Goal: Task Accomplishment & Management: Use online tool/utility

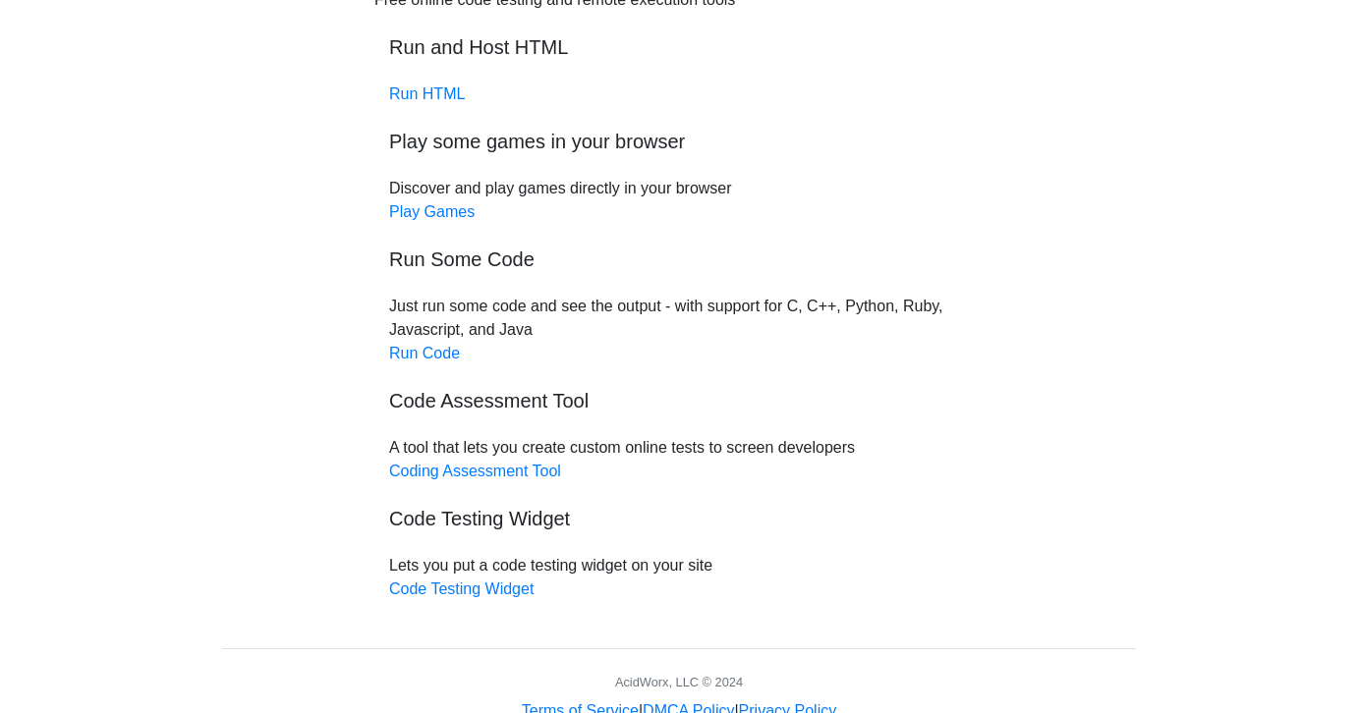
scroll to position [121, 0]
click at [421, 353] on link "Run Code" at bounding box center [424, 354] width 71 height 17
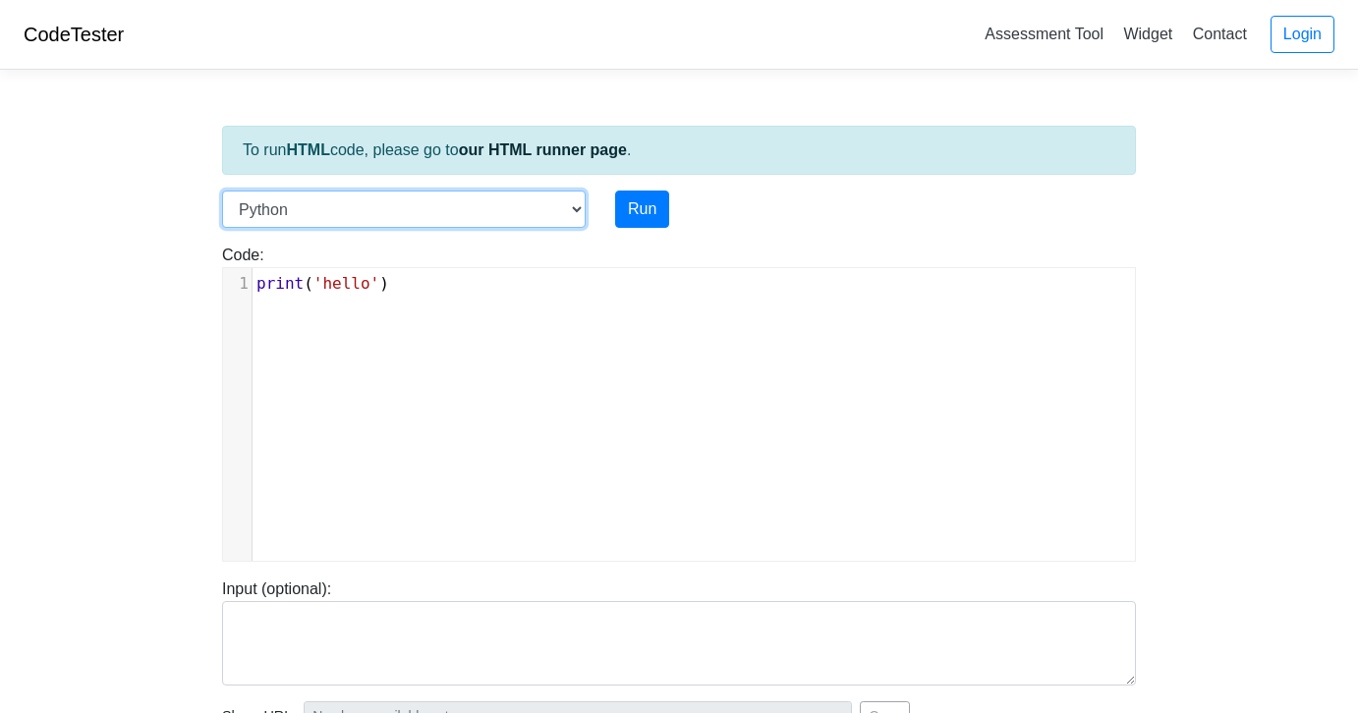
click at [555, 214] on select "C C++ Go Java Javascript Python Ruby" at bounding box center [404, 209] width 364 height 37
select select "c"
click at [222, 191] on select "C C++ Go Java Javascript Python Ruby" at bounding box center [404, 209] width 364 height 37
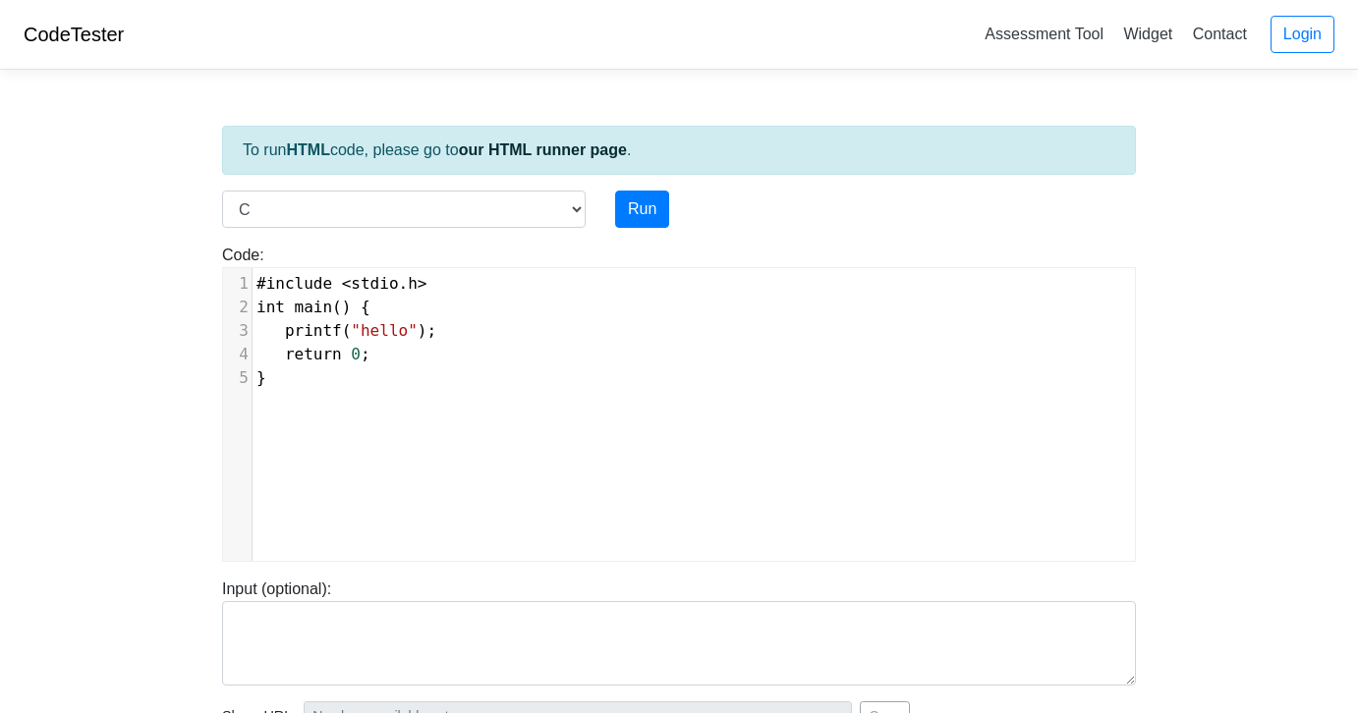
scroll to position [8, 0]
type textarea "#include <stdio.h> int main() { printf("hello"); return 0; }"
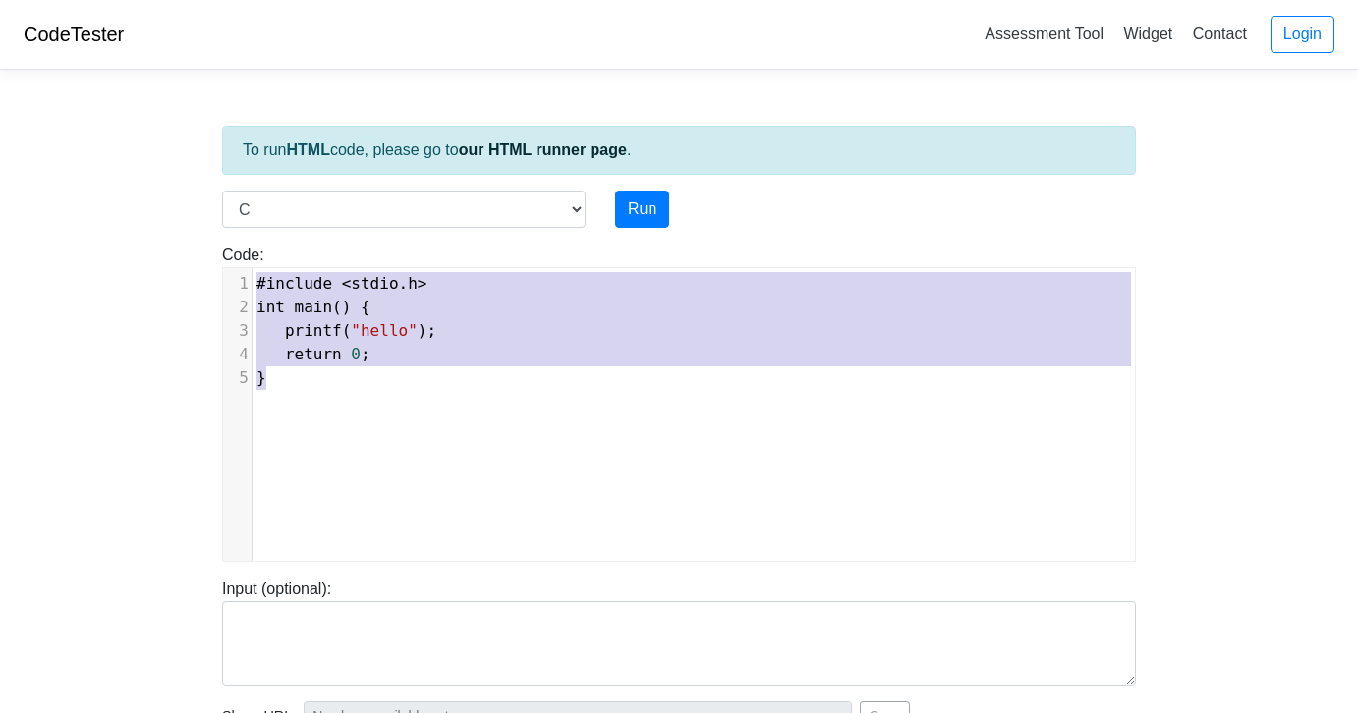
drag, startPoint x: 307, startPoint y: 386, endPoint x: 245, endPoint y: 235, distance: 163.5
click at [245, 235] on div "Code: #include <stdio.h> int main() { printf("hello"); return 0; } #include <st…" at bounding box center [678, 395] width 943 height 334
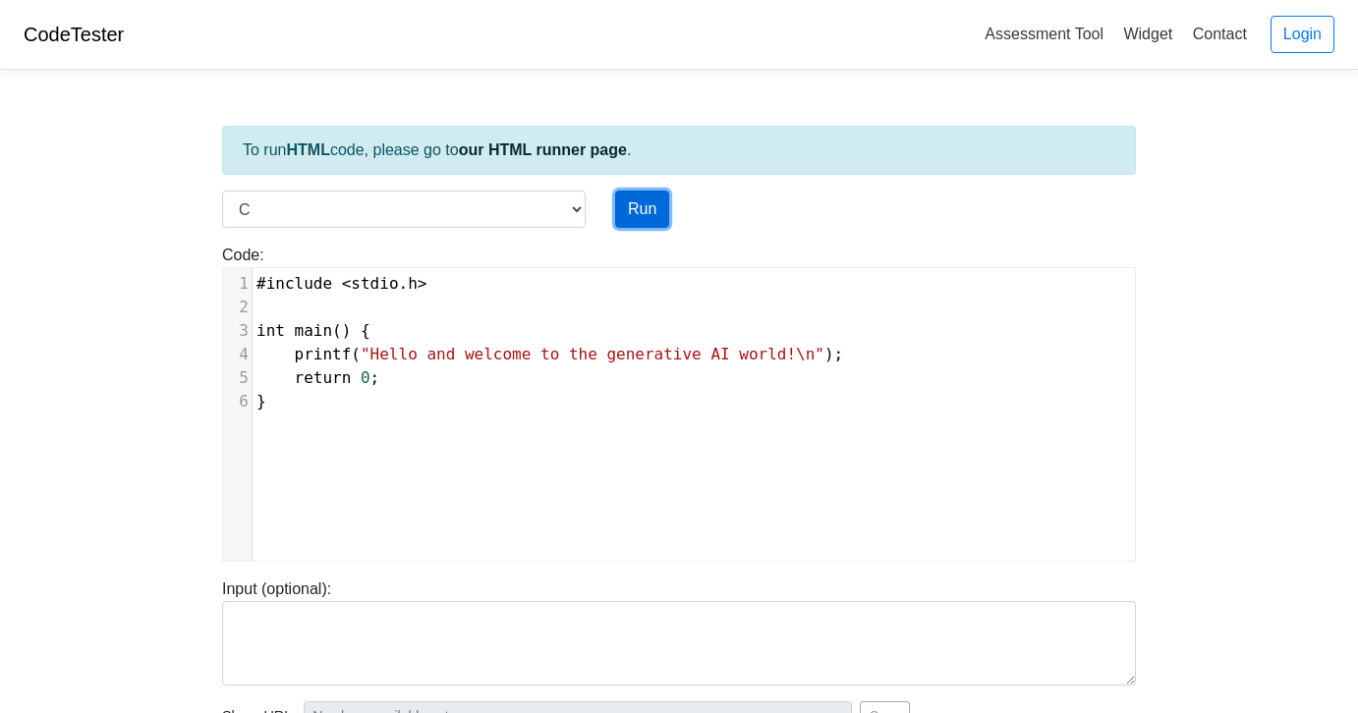
click at [636, 212] on button "Run" at bounding box center [642, 209] width 54 height 37
type input "[URL][DOMAIN_NAME]"
type textarea "Stdout: Hello and welcome to the generative AI world!"
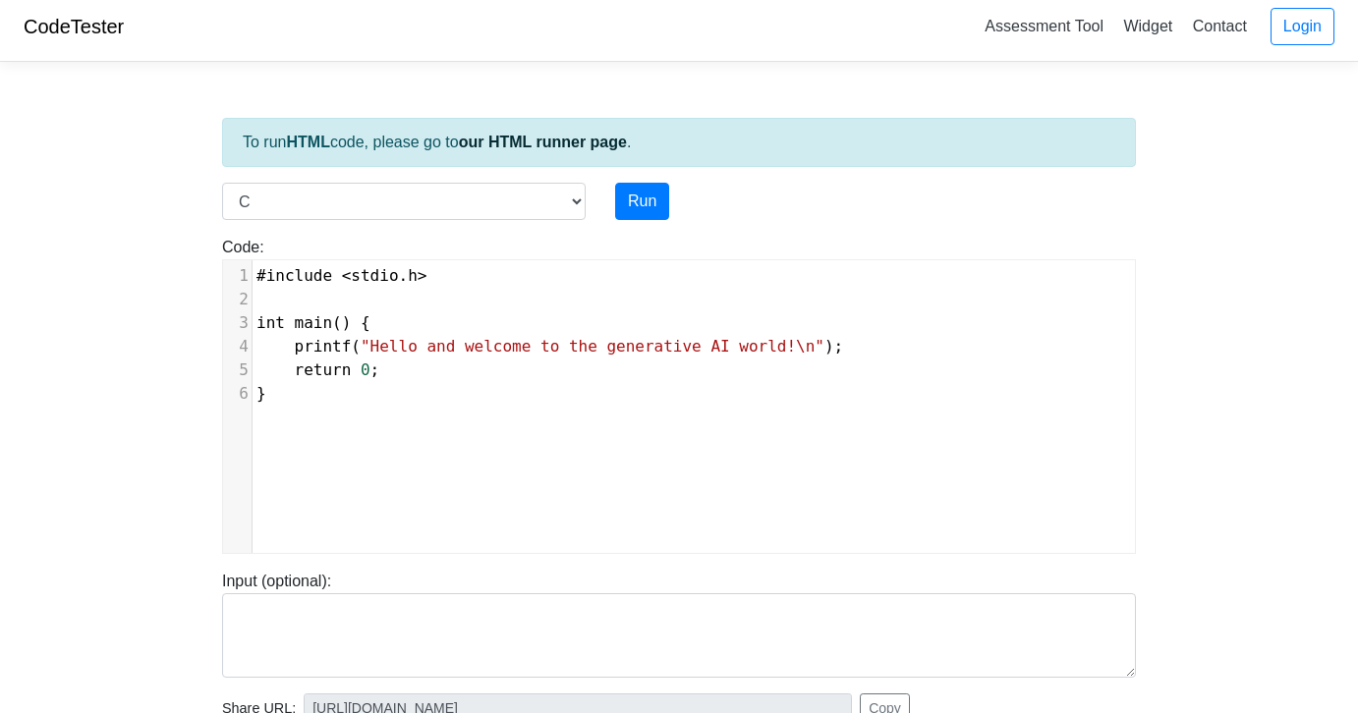
click at [71, 22] on link "CodeTester" at bounding box center [74, 27] width 100 height 22
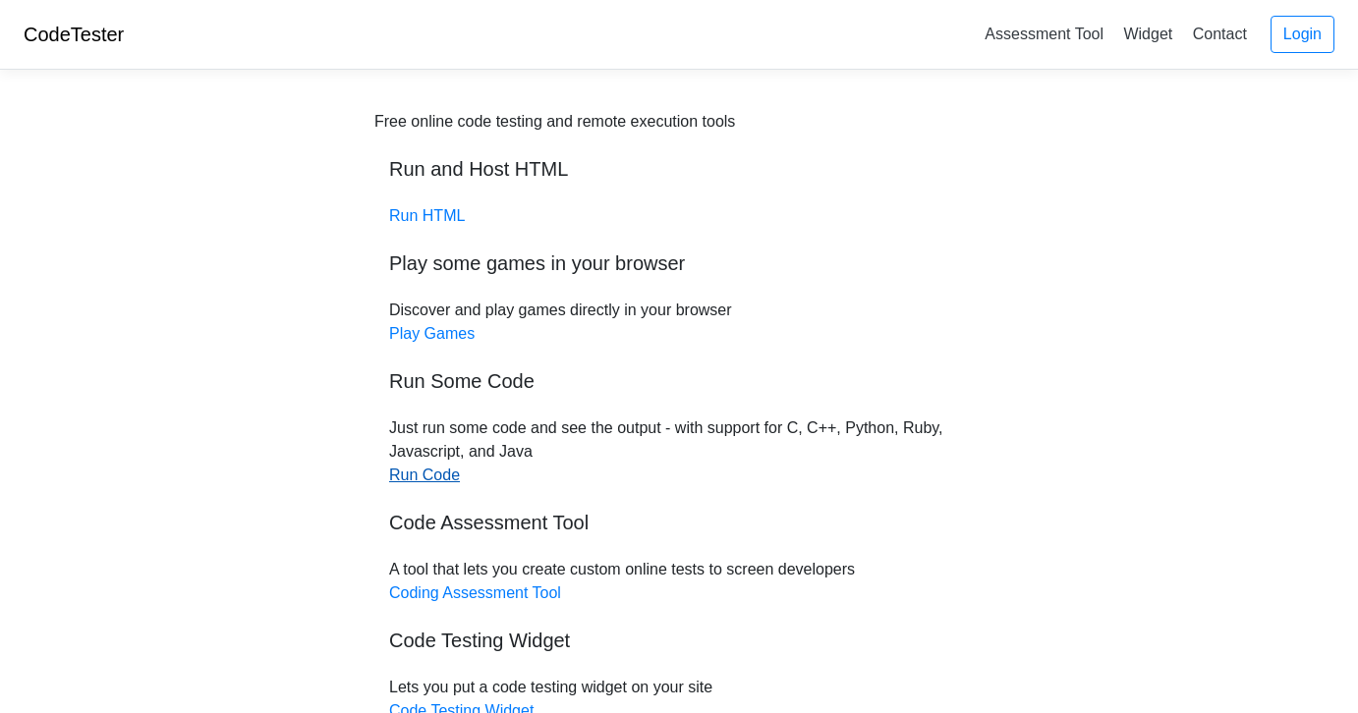
click at [419, 475] on link "Run Code" at bounding box center [424, 475] width 71 height 17
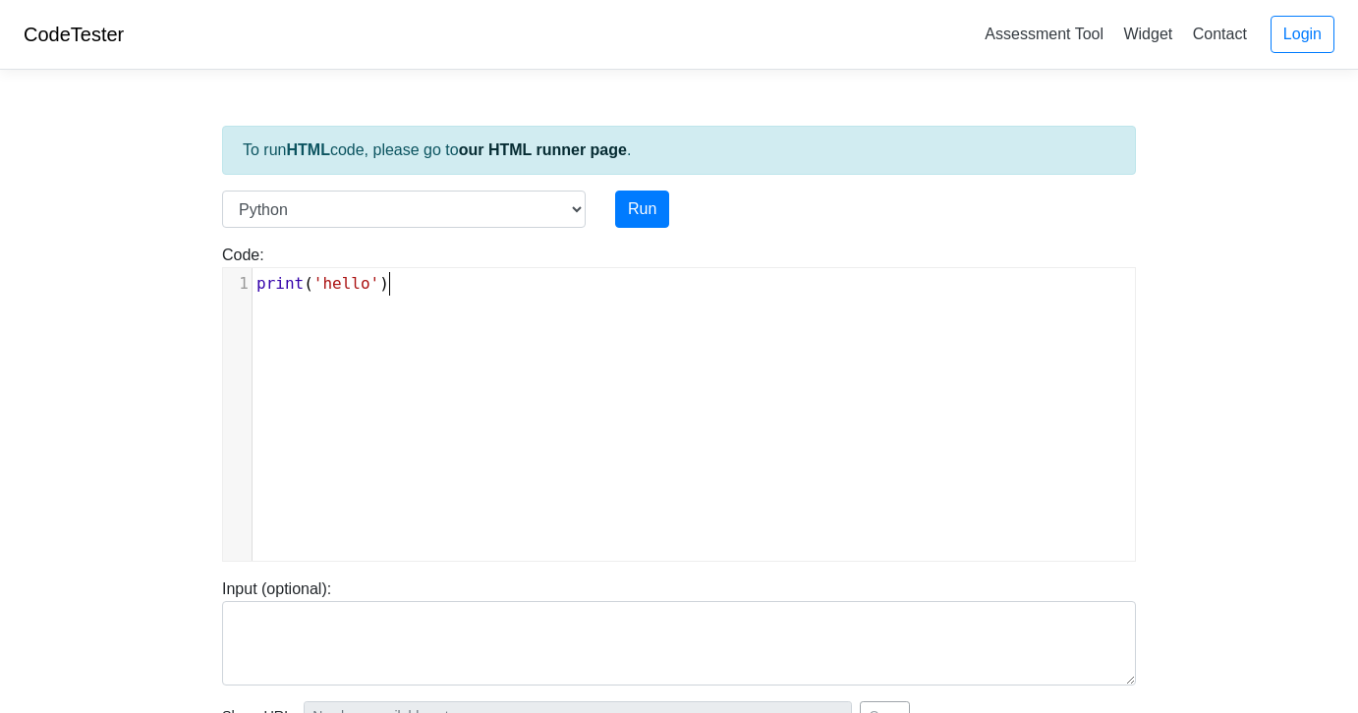
scroll to position [8, 0]
click at [492, 308] on div "xxxxxxxxxx 1 print ( 'hello' )" at bounding box center [693, 429] width 941 height 322
type textarea "print('hello')"
click at [492, 308] on div "x 1 print ( 'hello' )" at bounding box center [693, 429] width 941 height 322
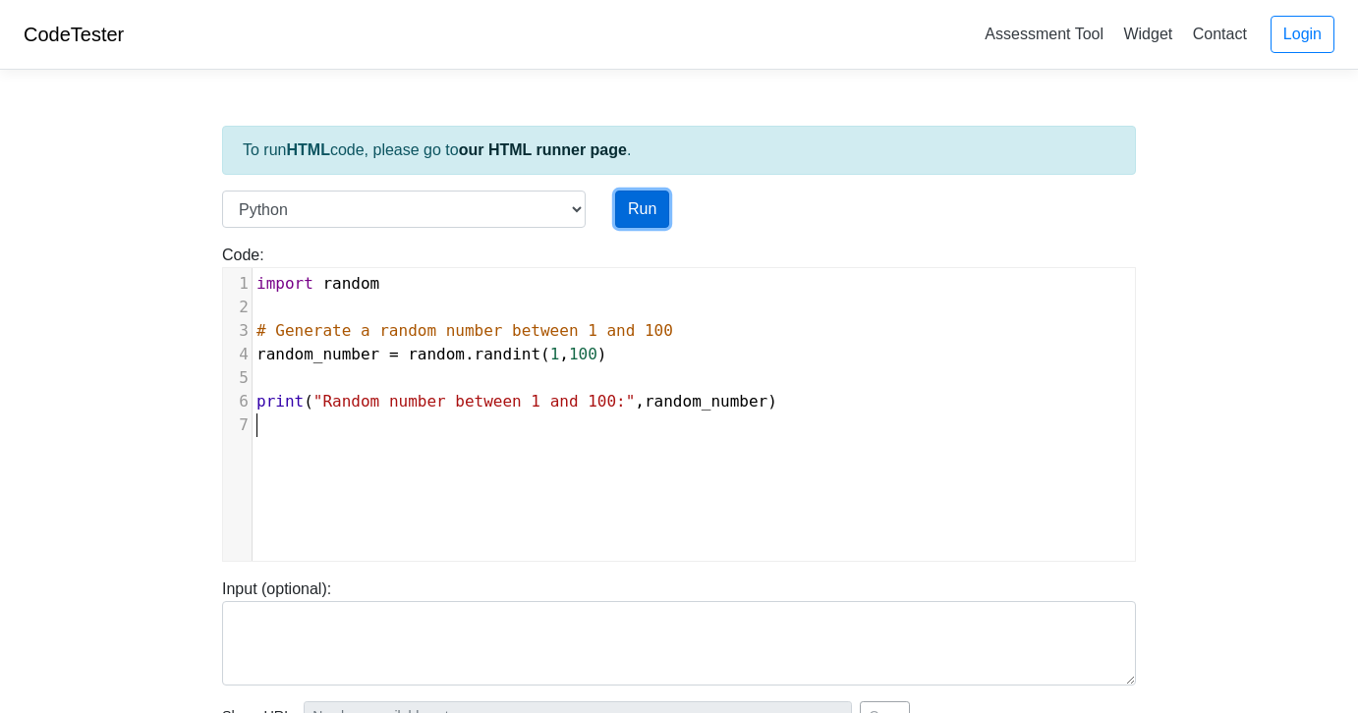
click at [661, 205] on button "Run" at bounding box center [642, 209] width 54 height 37
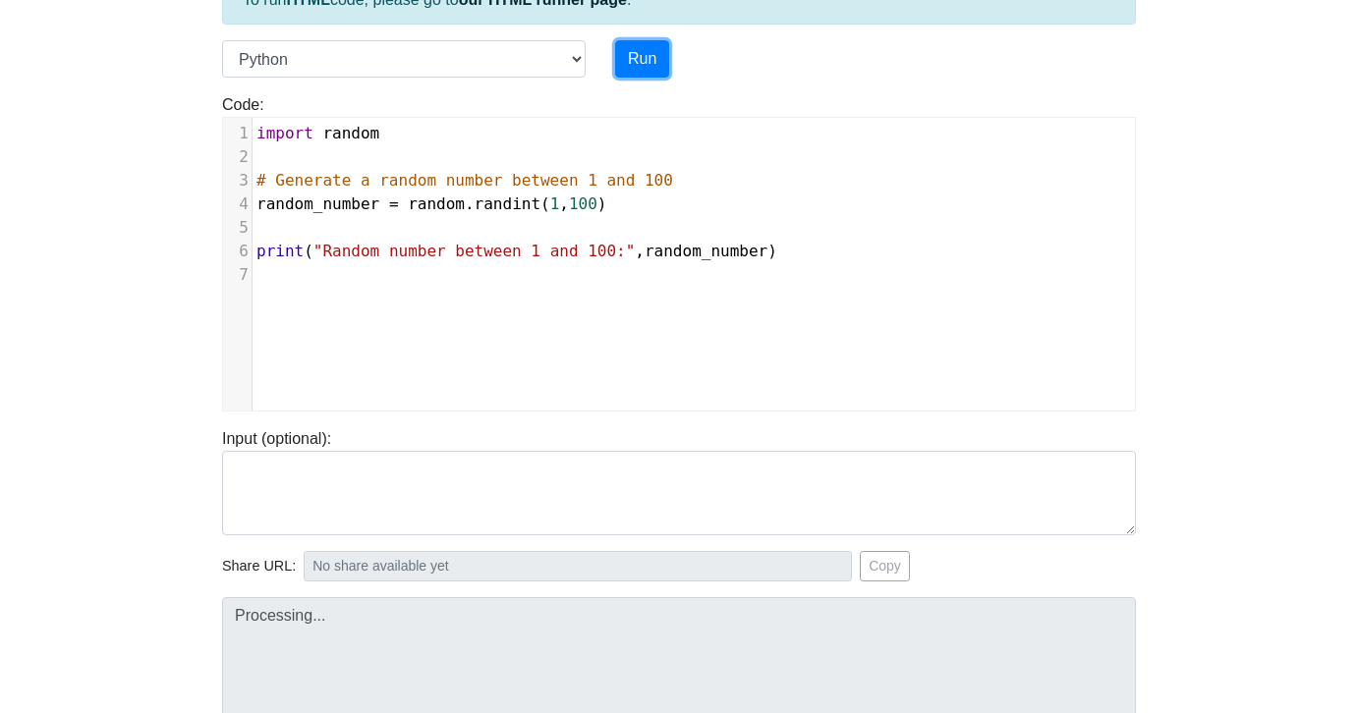
scroll to position [242, 0]
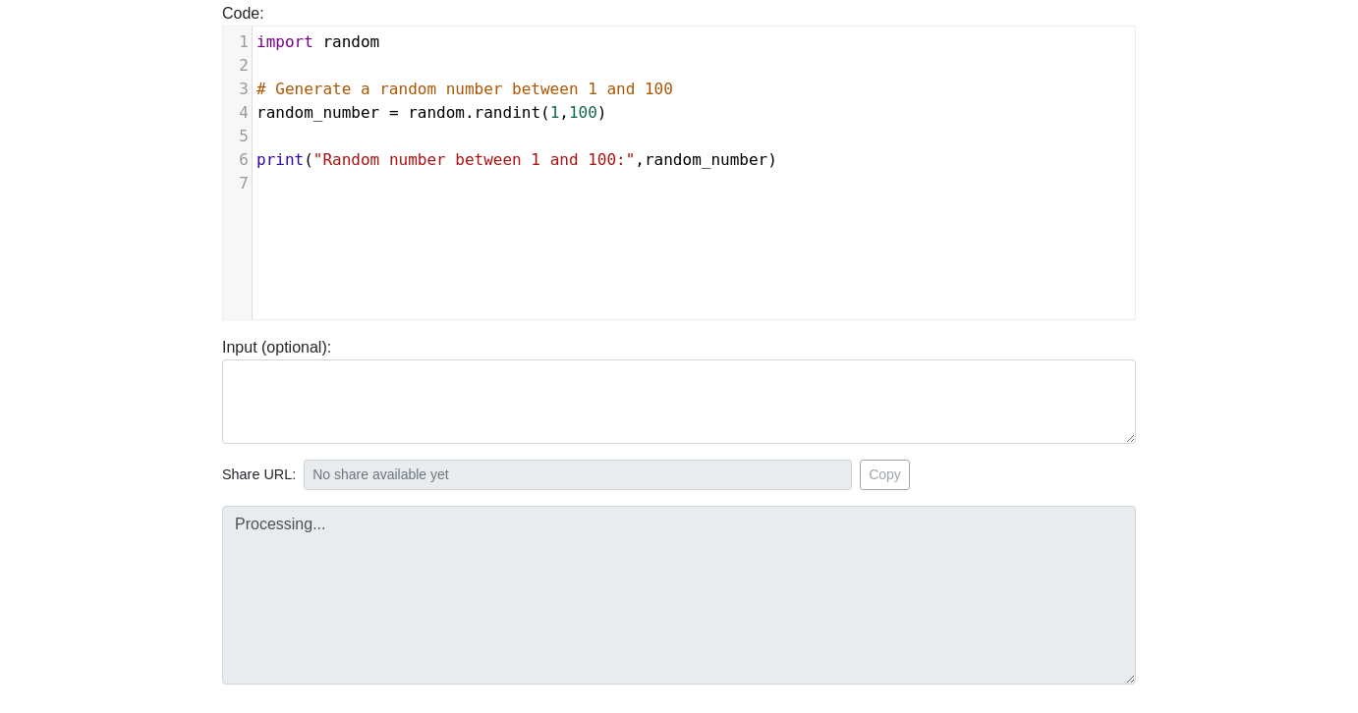
type input "https://codetester.io/runner?s=gVXBBdBbXQ"
type textarea "Stdout: Random number between 1 and 100: 62"
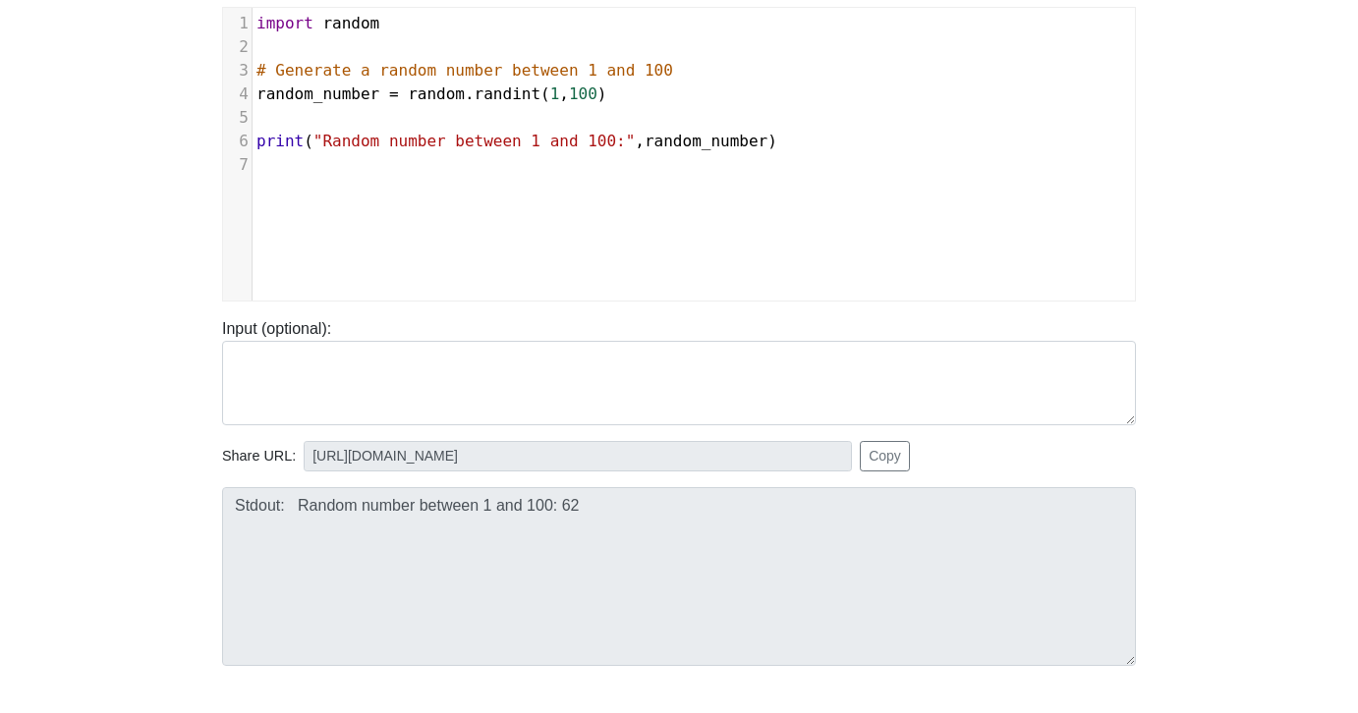
scroll to position [265, 0]
